Goal: Task Accomplishment & Management: Manage account settings

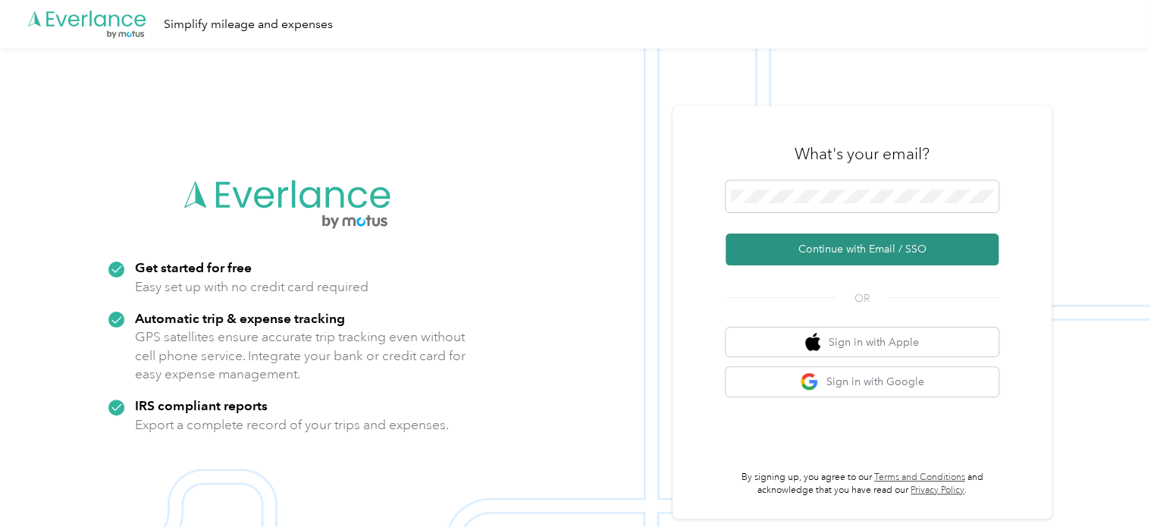
click at [835, 242] on button "Continue with Email / SSO" at bounding box center [861, 249] width 273 height 32
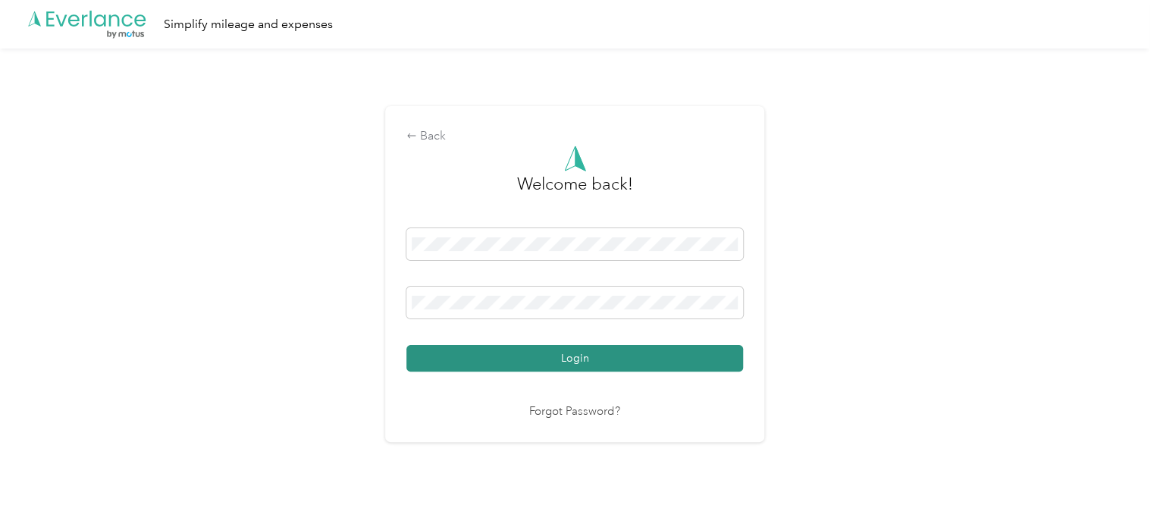
click at [595, 352] on button "Login" at bounding box center [574, 358] width 337 height 27
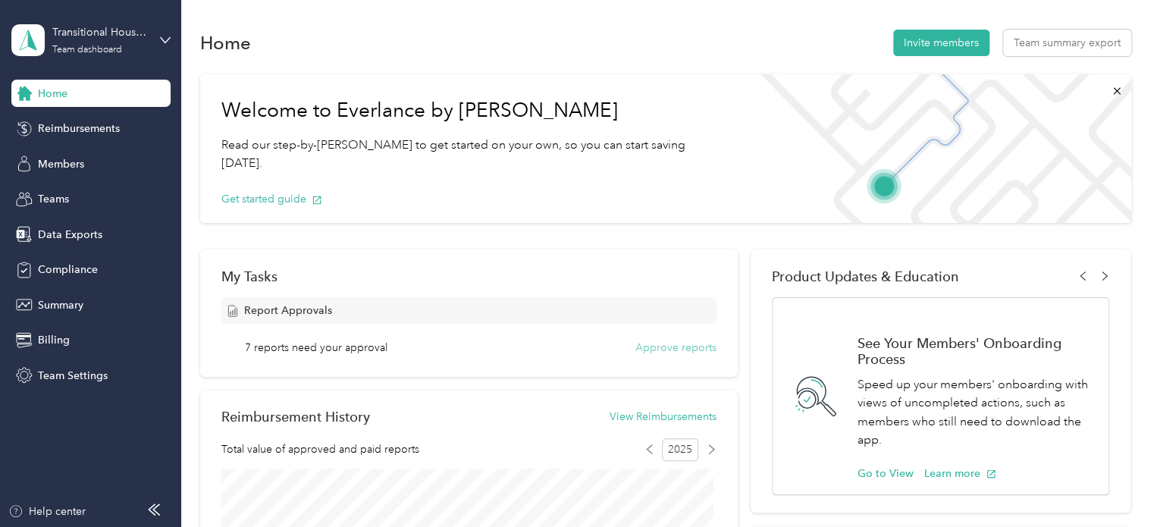
click at [649, 348] on button "Approve reports" at bounding box center [675, 348] width 81 height 16
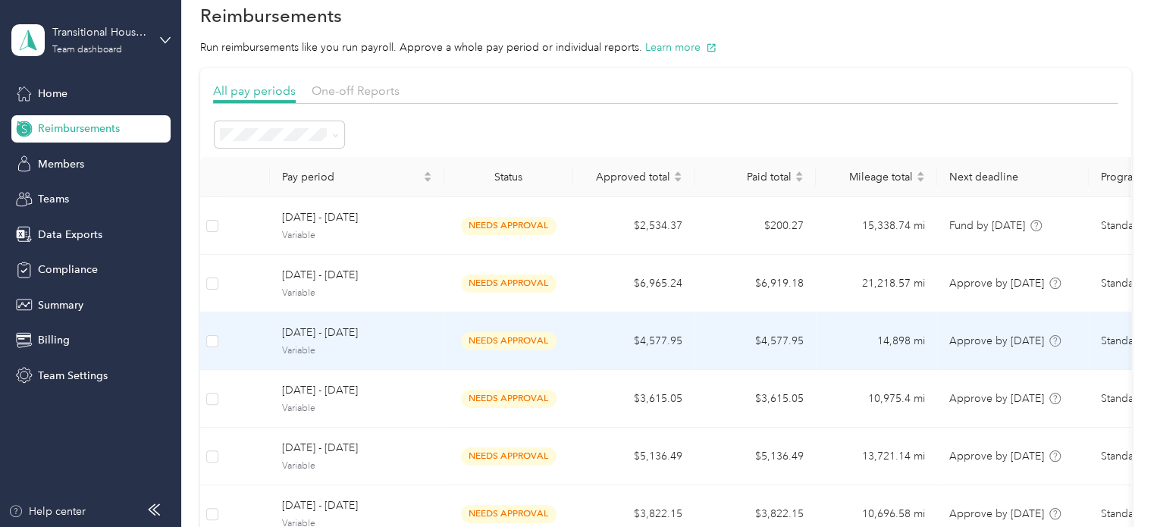
scroll to position [27, 0]
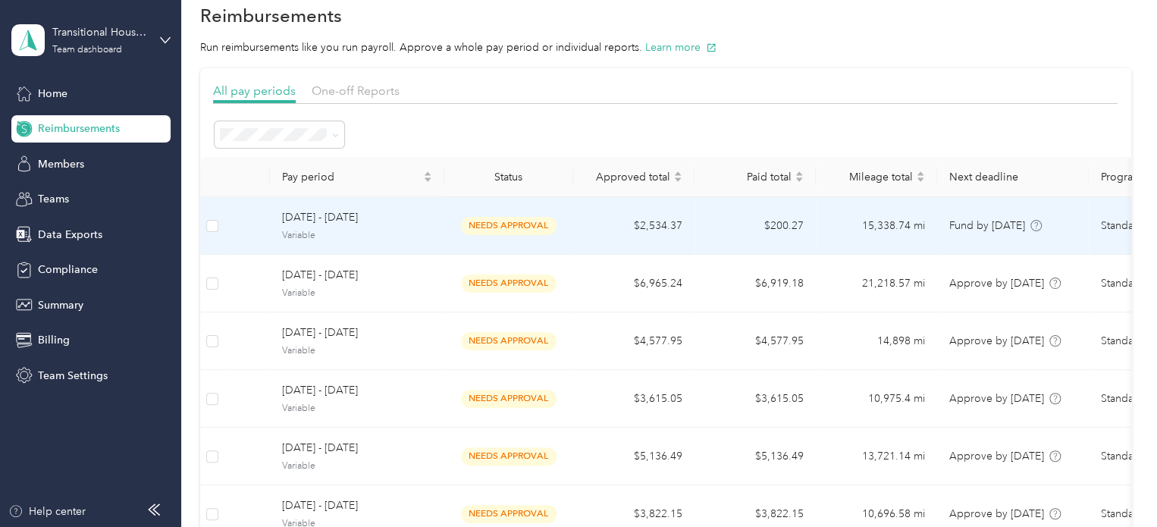
click at [613, 227] on td "$2,534.37" at bounding box center [633, 226] width 121 height 58
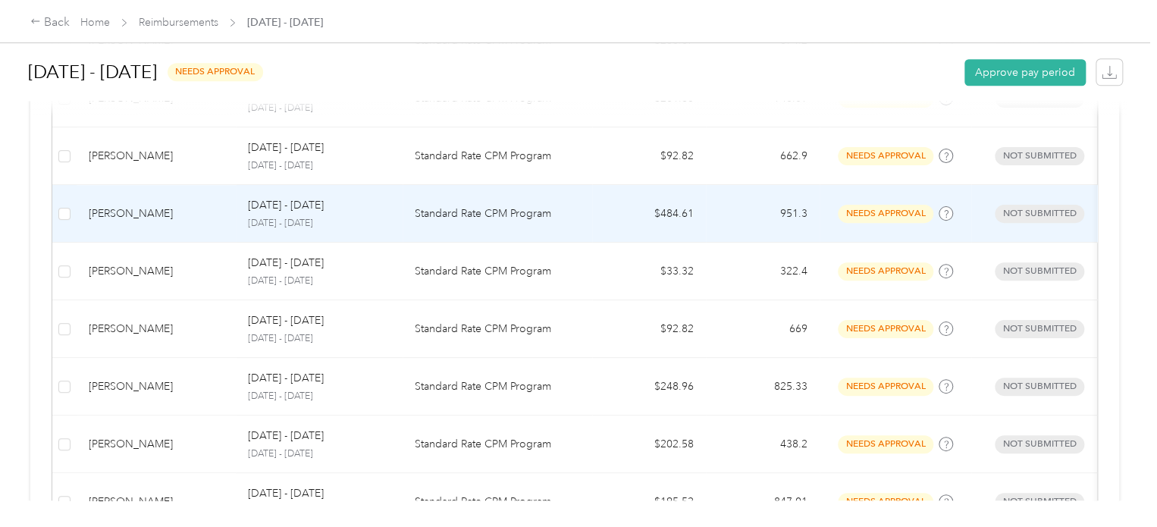
scroll to position [654, 0]
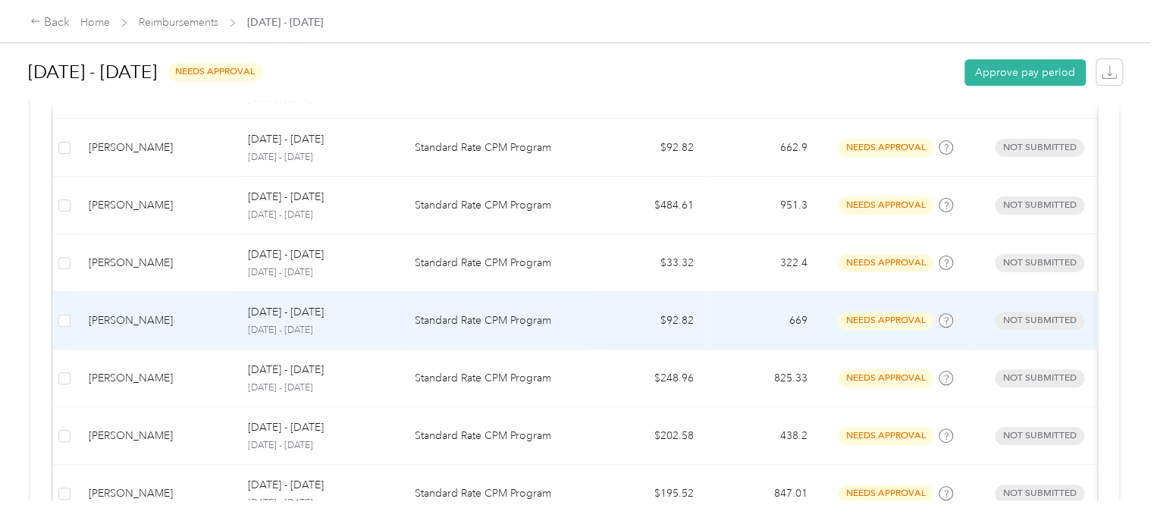
click at [72, 308] on td at bounding box center [64, 321] width 24 height 58
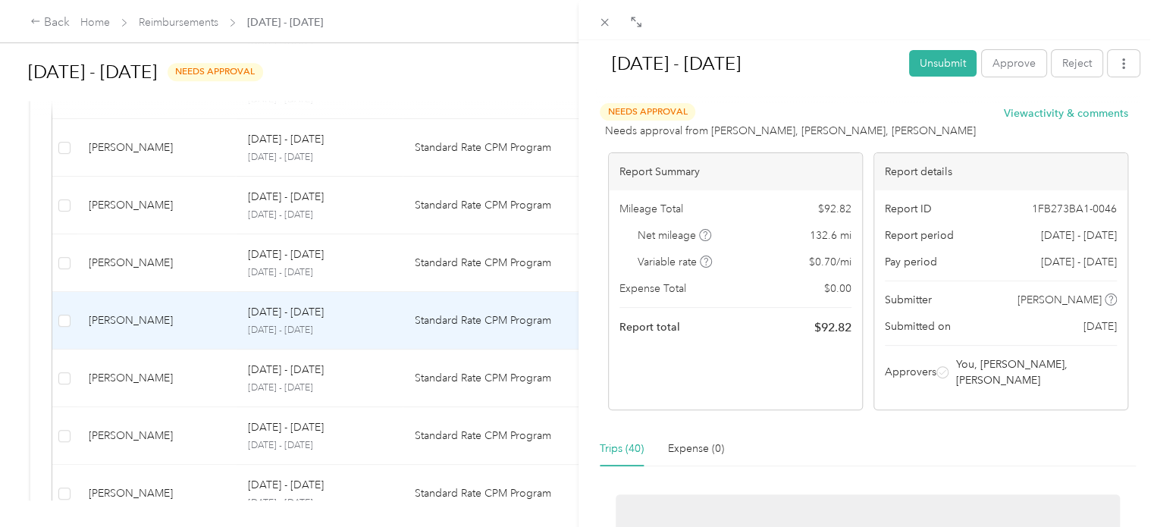
click at [67, 321] on div "[DATE] - [DATE] Unsubmit Approve Reject Needs Approval Needs approval from [PER…" at bounding box center [578, 263] width 1157 height 527
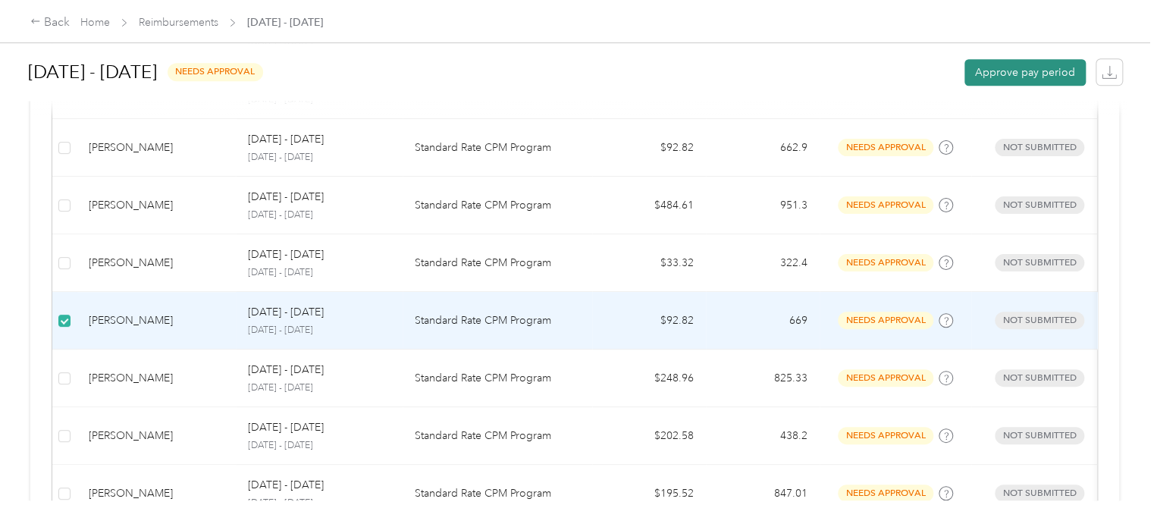
click at [974, 72] on button "Approve pay period" at bounding box center [1024, 72] width 121 height 27
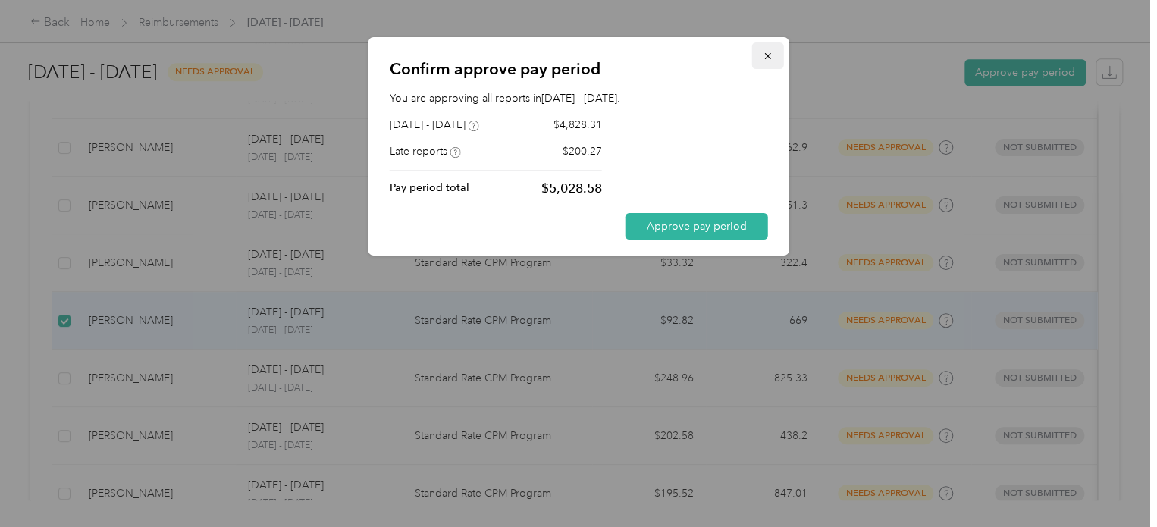
click at [767, 52] on icon "button" at bounding box center [768, 56] width 11 height 11
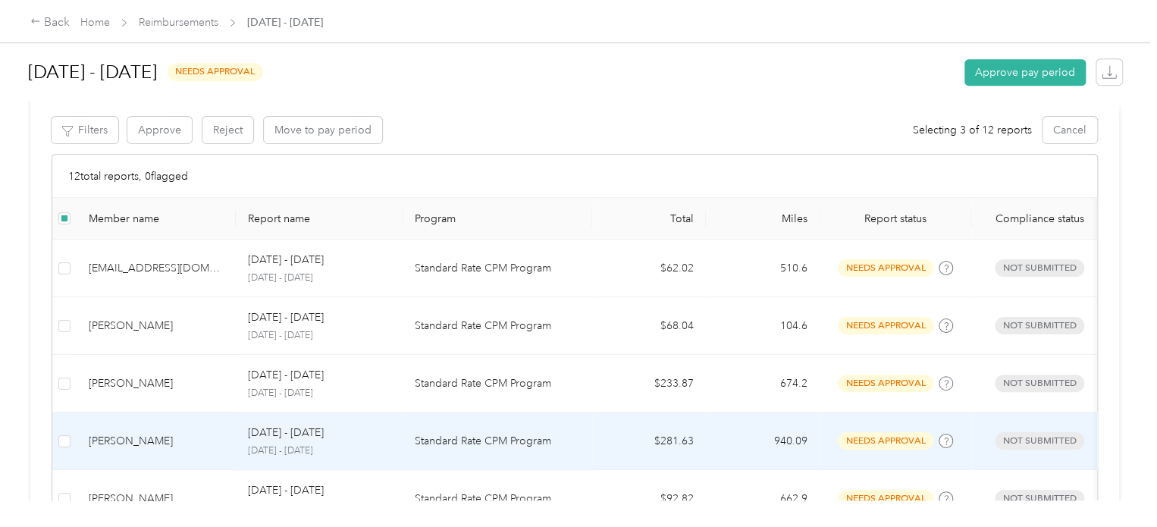
scroll to position [302, 0]
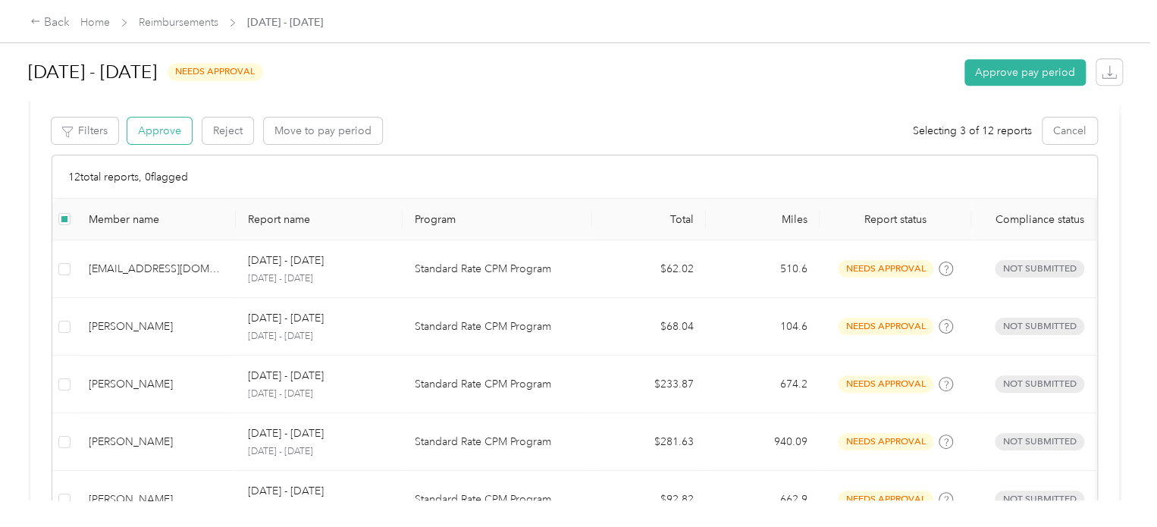
click at [157, 126] on button "Approve" at bounding box center [159, 131] width 64 height 27
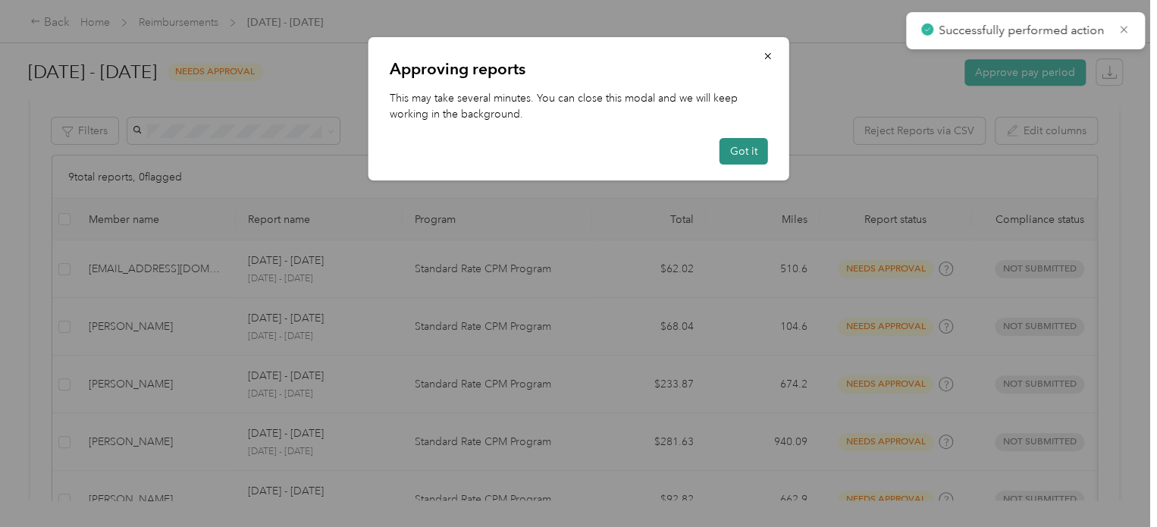
click at [731, 153] on button "Got it" at bounding box center [743, 151] width 49 height 27
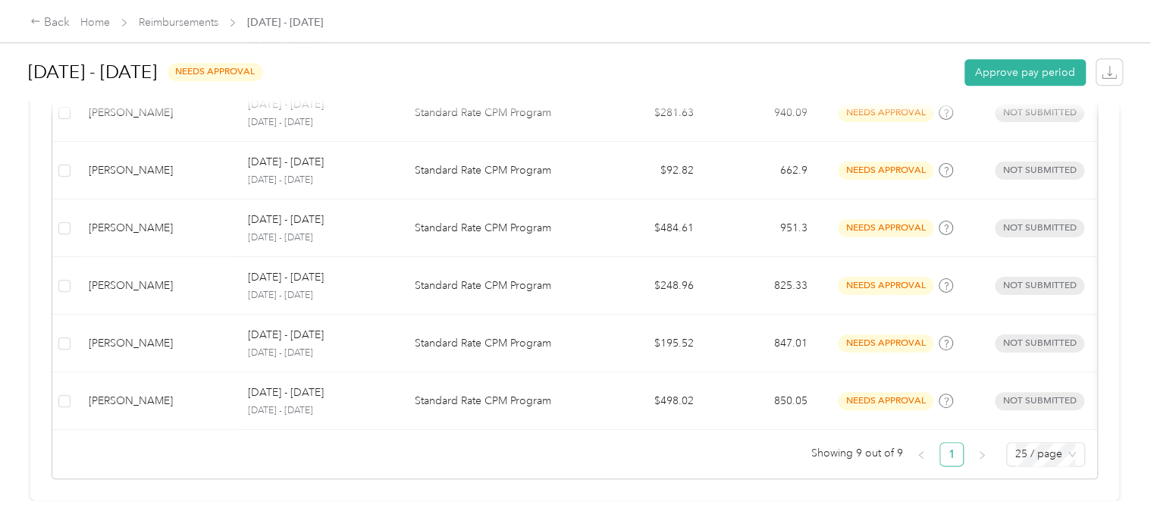
scroll to position [649, 0]
